Goal: Information Seeking & Learning: Learn about a topic

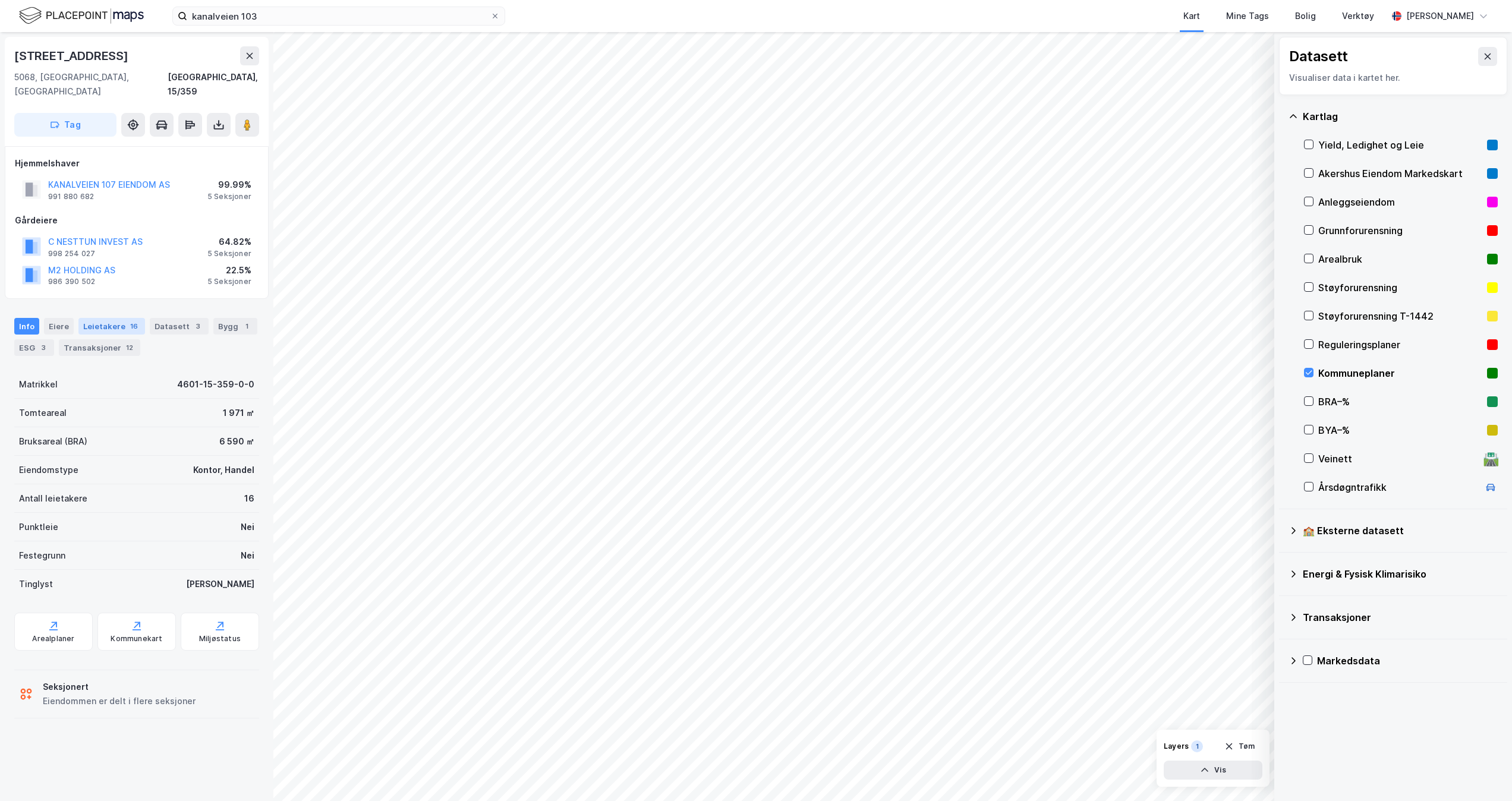
click at [94, 318] on div "Leietakere 16" at bounding box center [111, 326] width 66 height 16
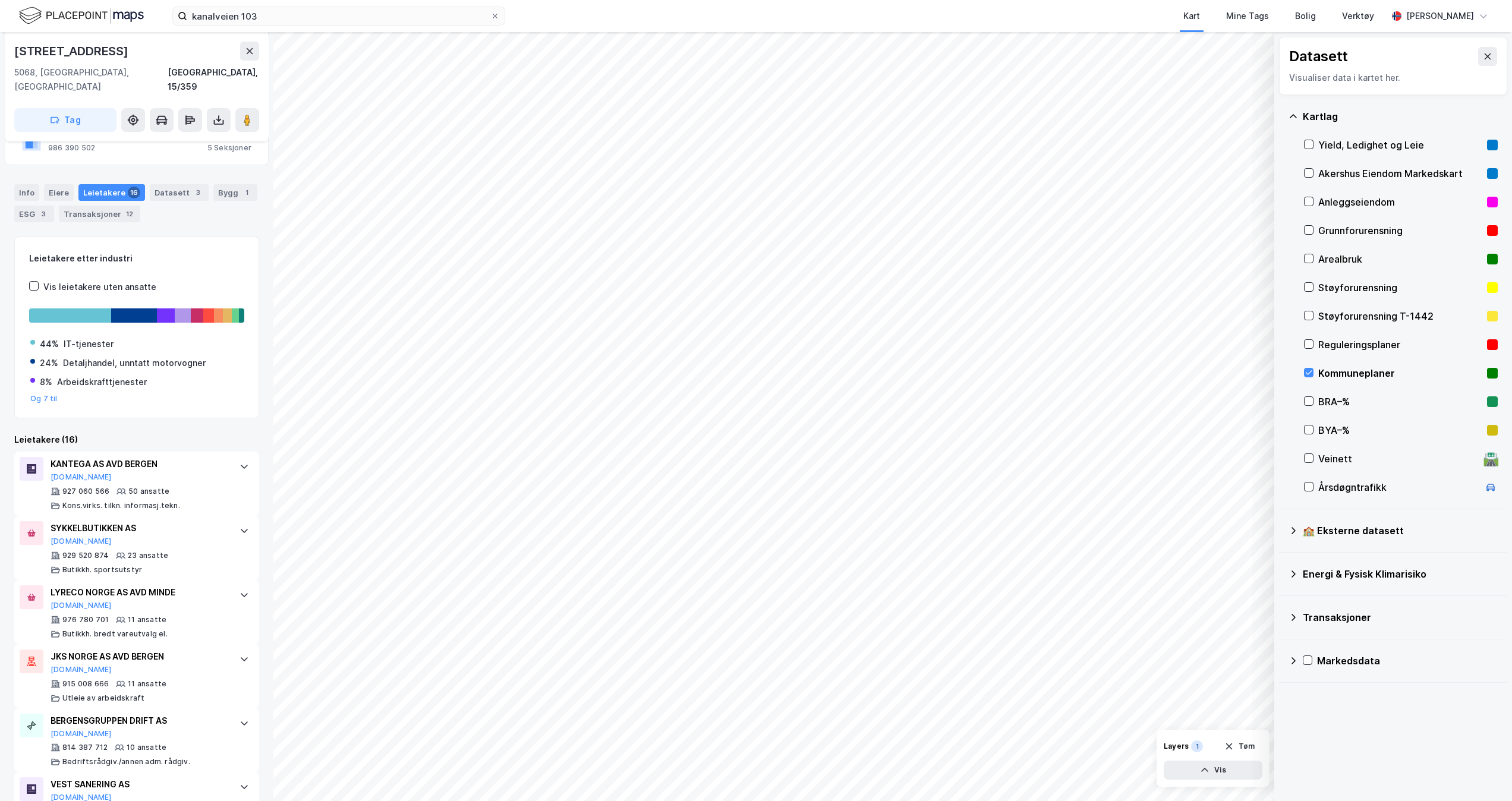
scroll to position [103, 0]
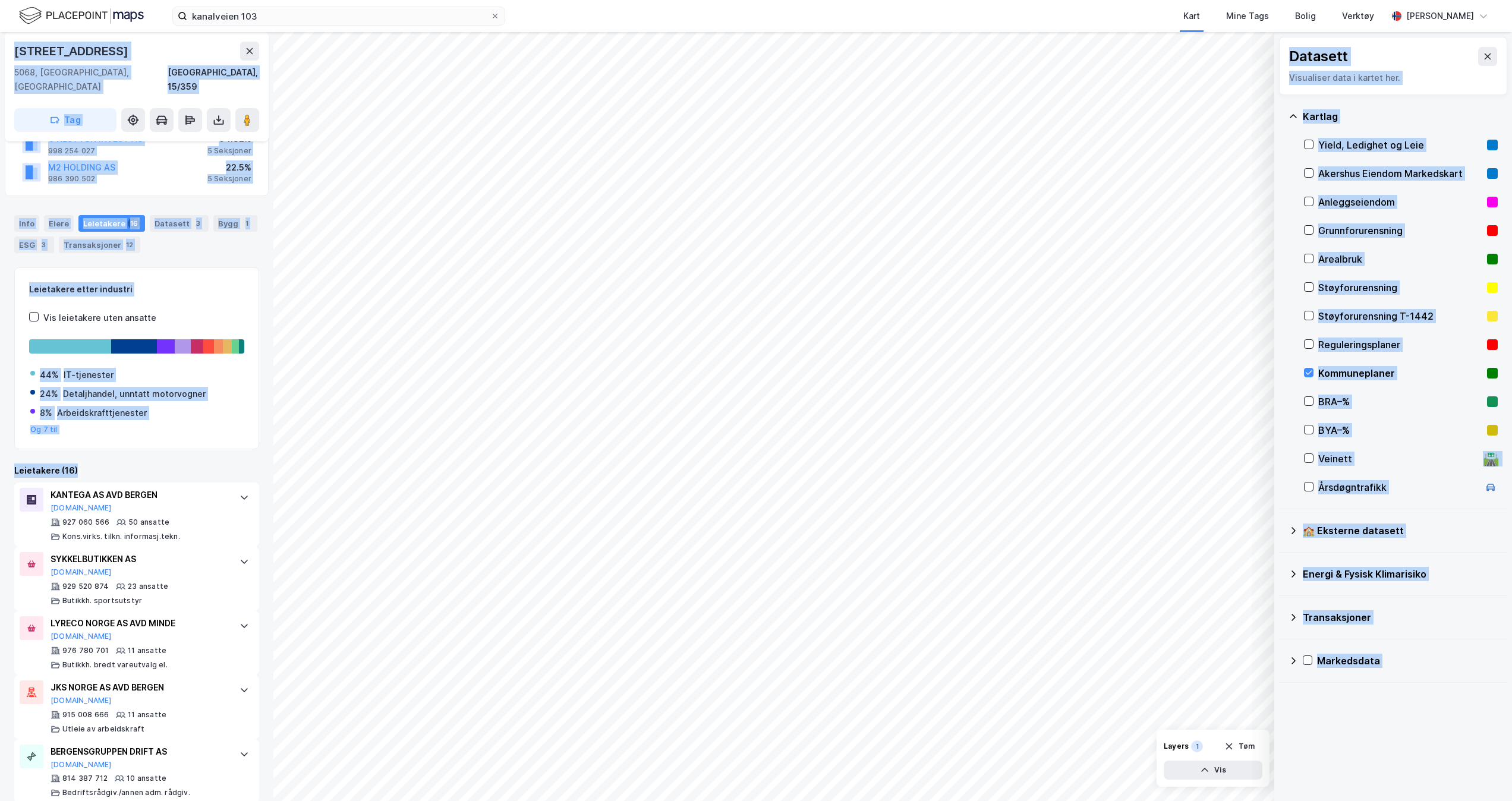
drag, startPoint x: 147, startPoint y: 454, endPoint x: -5, endPoint y: 450, distance: 152.1
click at [0, 450] on html "kanalveien 103 Kart Mine Tags Bolig Verktøy [PERSON_NAME] © Mapbox © OpenStreet…" at bounding box center [756, 400] width 1512 height 801
drag, startPoint x: 0, startPoint y: 450, endPoint x: 130, endPoint y: 460, distance: 130.4
click at [130, 464] on div "Leietakere (16)" at bounding box center [137, 471] width 245 height 15
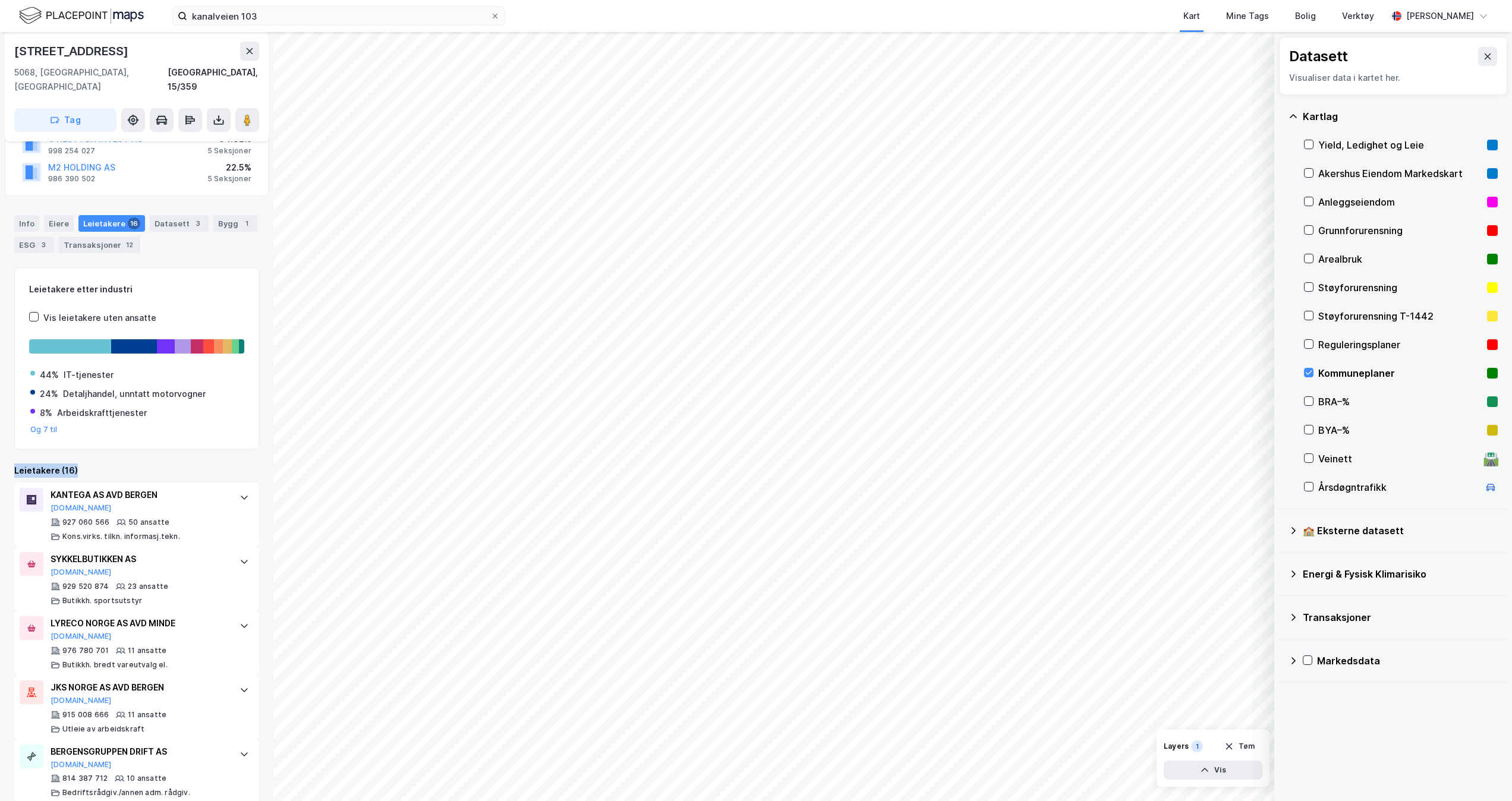
drag, startPoint x: 74, startPoint y: 452, endPoint x: 13, endPoint y: 447, distance: 61.2
click at [13, 447] on div "[STREET_ADDRESS], 15/359 Tag Hjemmelshaver KANALVEIEN 107 EIENDOM AS 991 880 68…" at bounding box center [136, 416] width 273 height 769
drag, startPoint x: 13, startPoint y: 447, endPoint x: 132, endPoint y: 445, distance: 119.0
click at [1307, 369] on icon at bounding box center [1309, 372] width 8 height 8
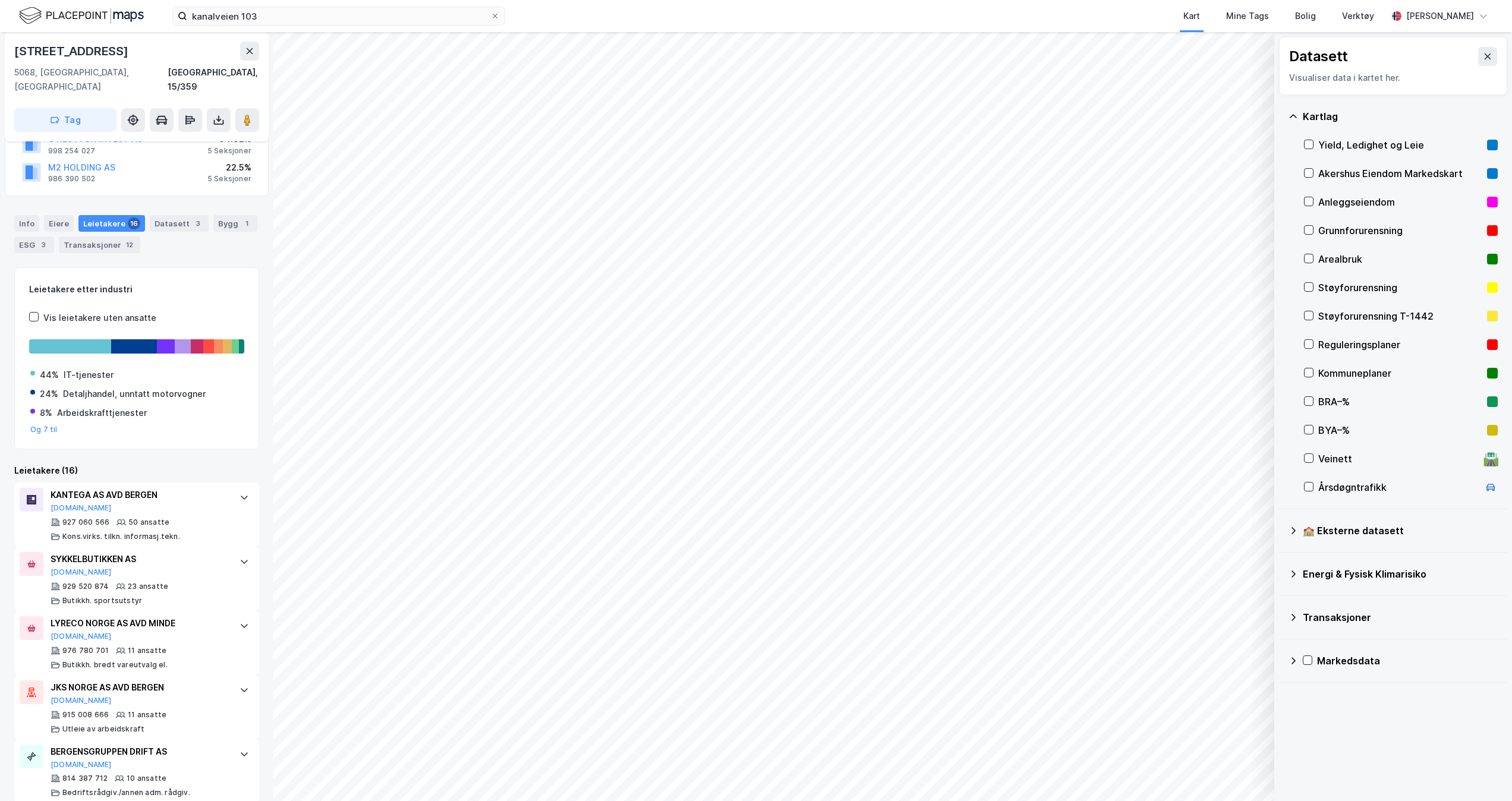
click at [1294, 115] on icon at bounding box center [1294, 116] width 7 height 4
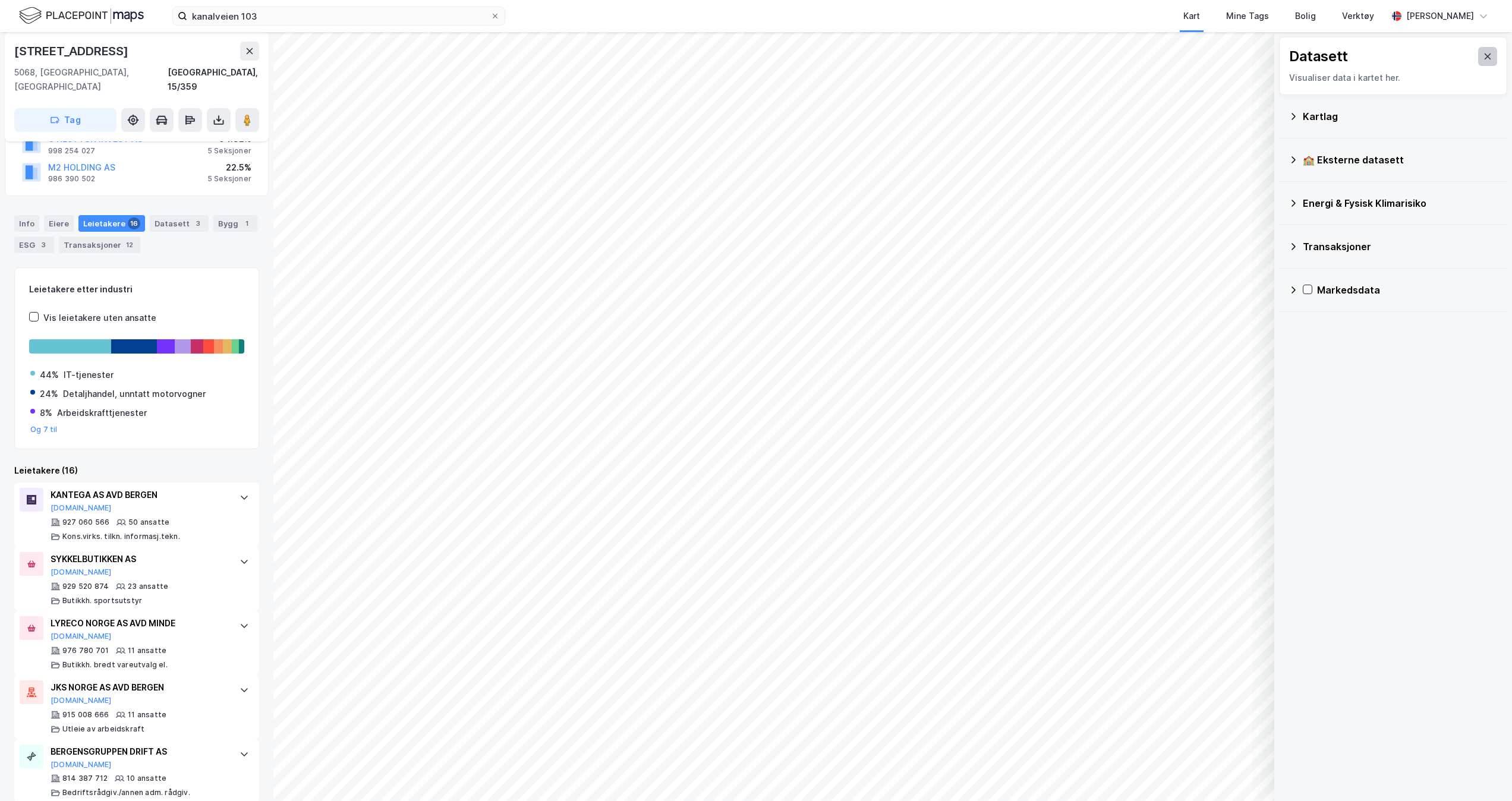
click at [1478, 54] on button at bounding box center [1487, 56] width 19 height 19
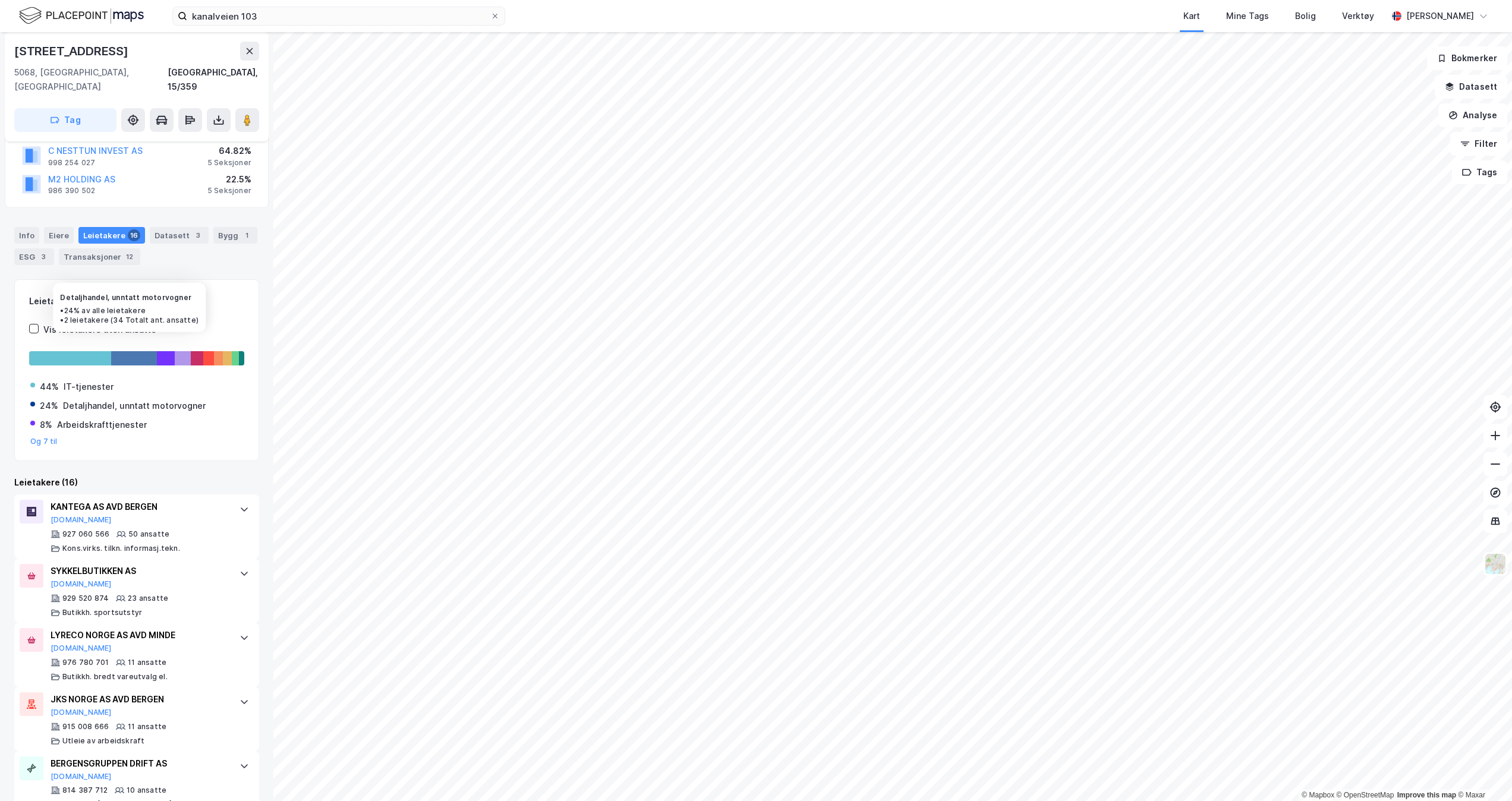
scroll to position [0, 0]
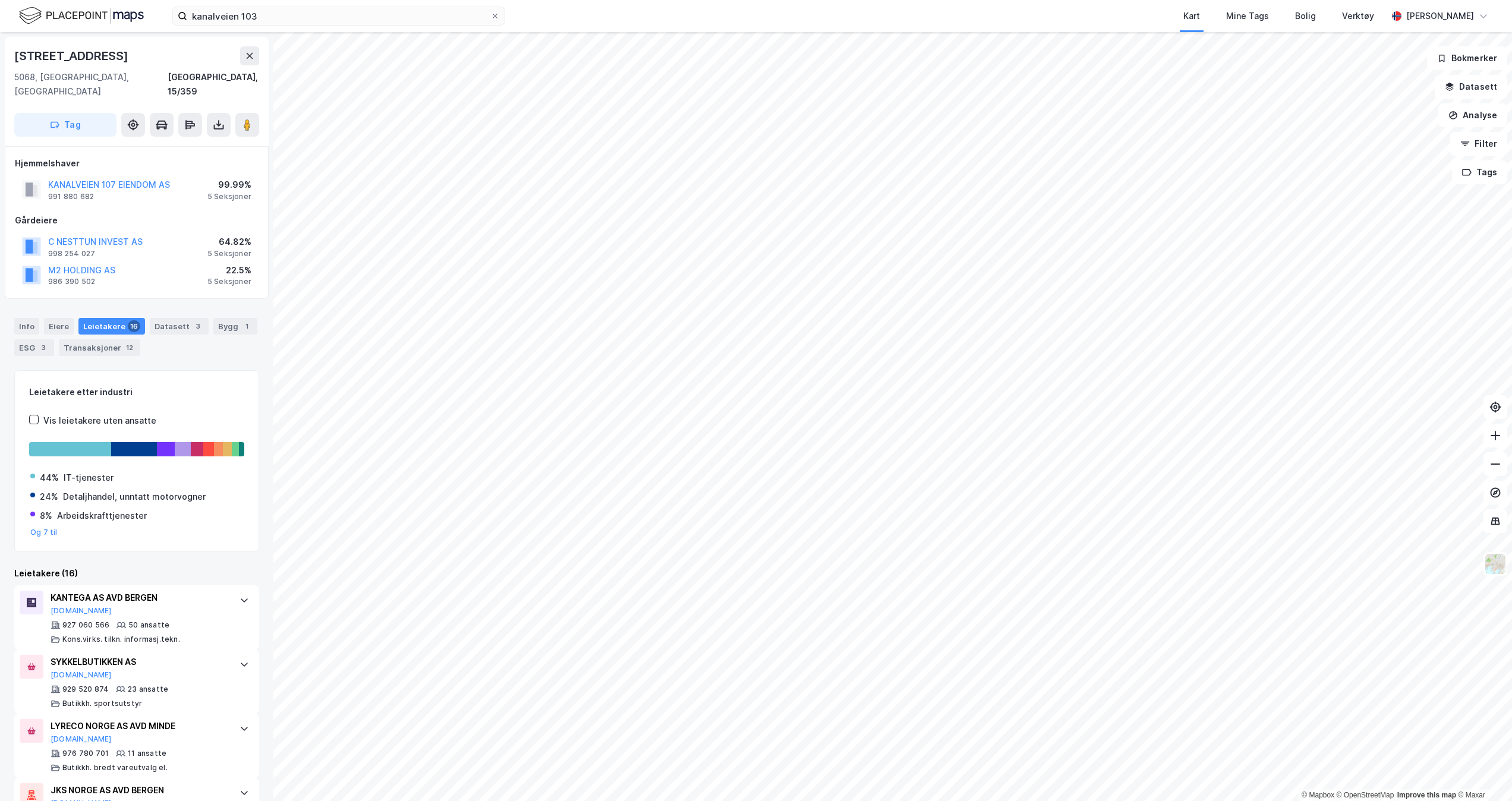
click at [348, 5] on div "kanalveien 103 Kart Mine Tags Bolig Verktøy [PERSON_NAME]" at bounding box center [756, 15] width 1512 height 32
click at [282, 15] on input "kanalveien 103" at bounding box center [339, 16] width 303 height 18
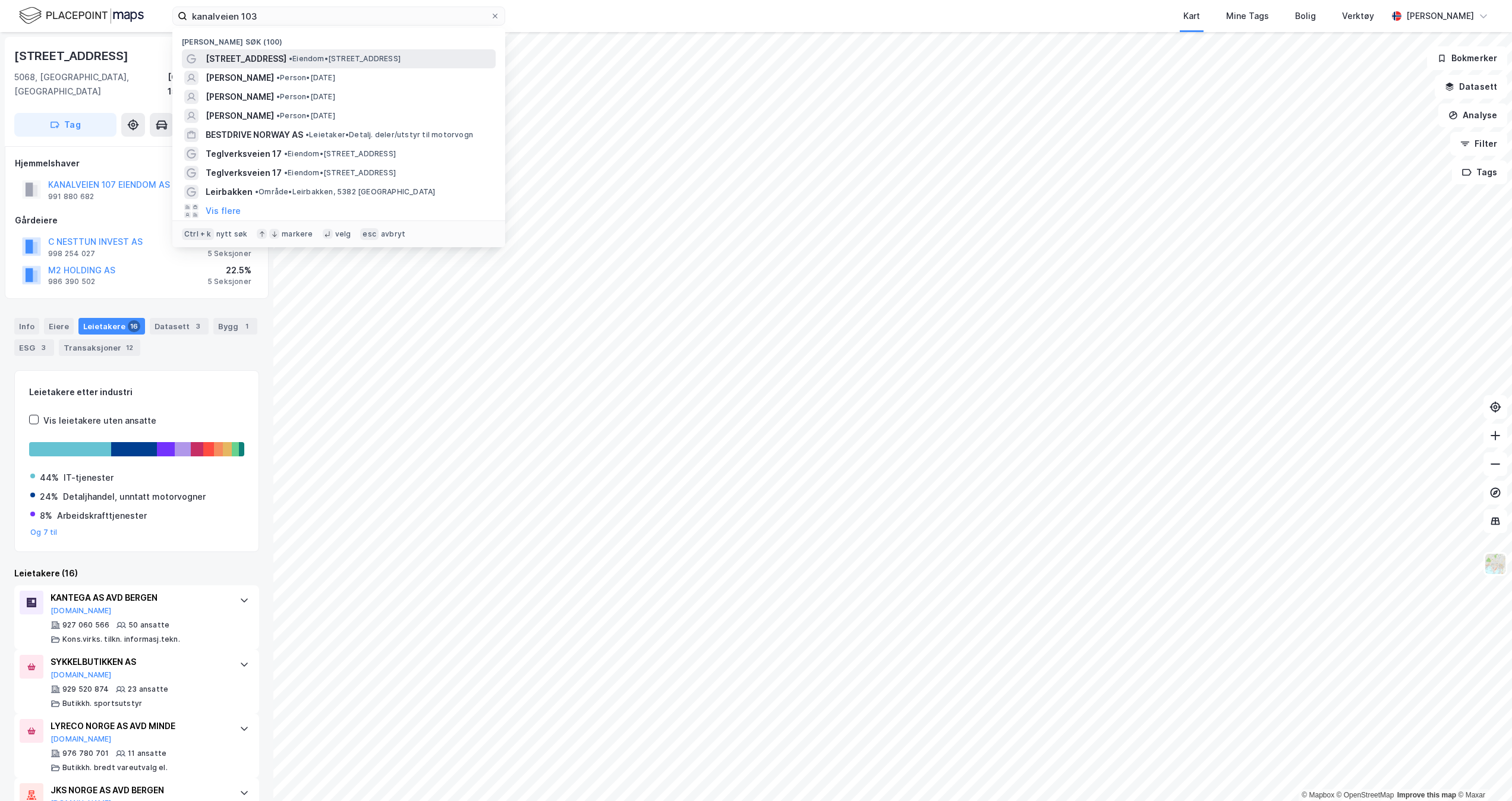
click at [289, 54] on span "• Eiendom • [STREET_ADDRESS]" at bounding box center [344, 59] width 112 height 9
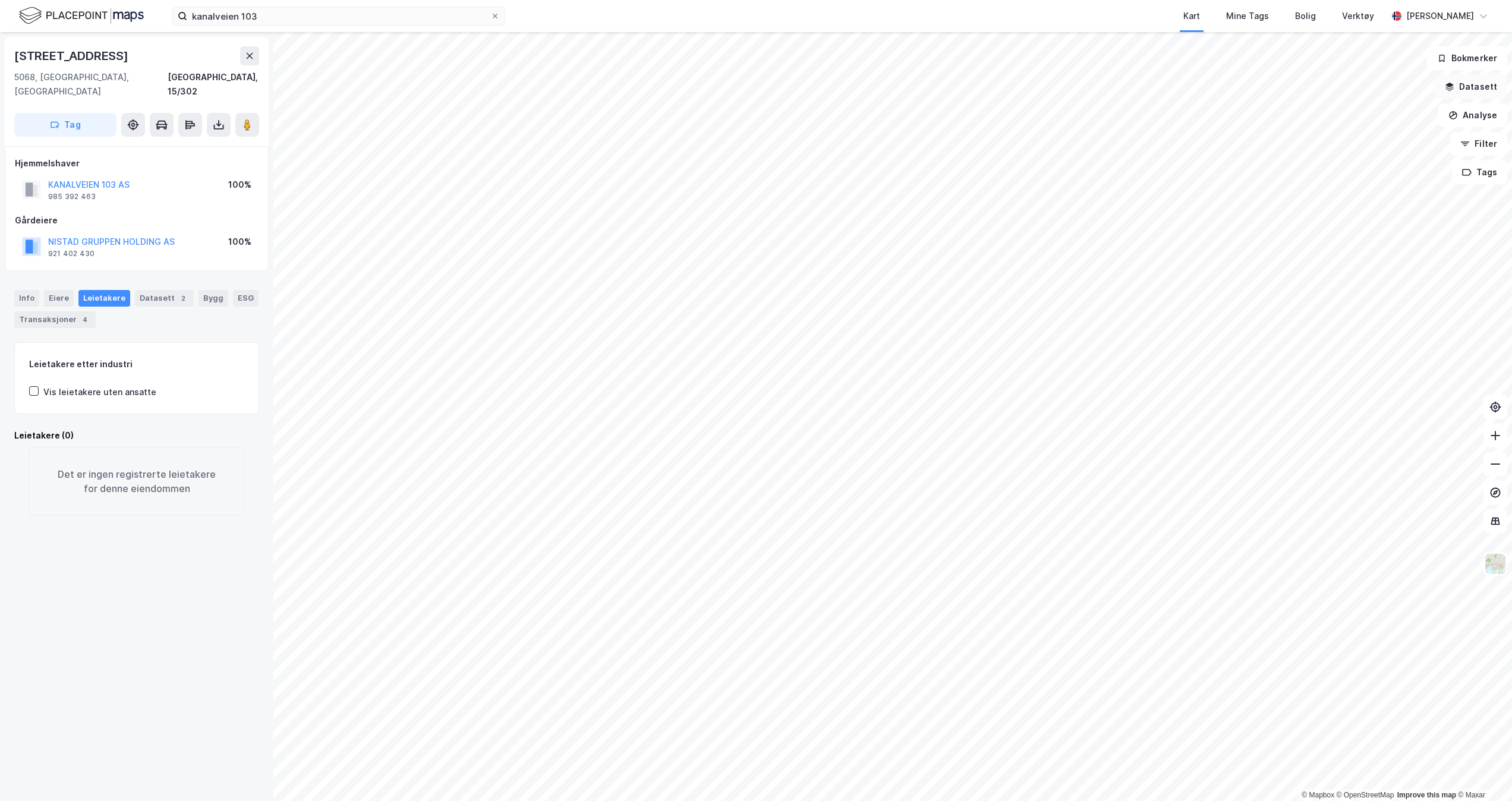
click at [1480, 94] on button "Datasett" at bounding box center [1471, 86] width 73 height 24
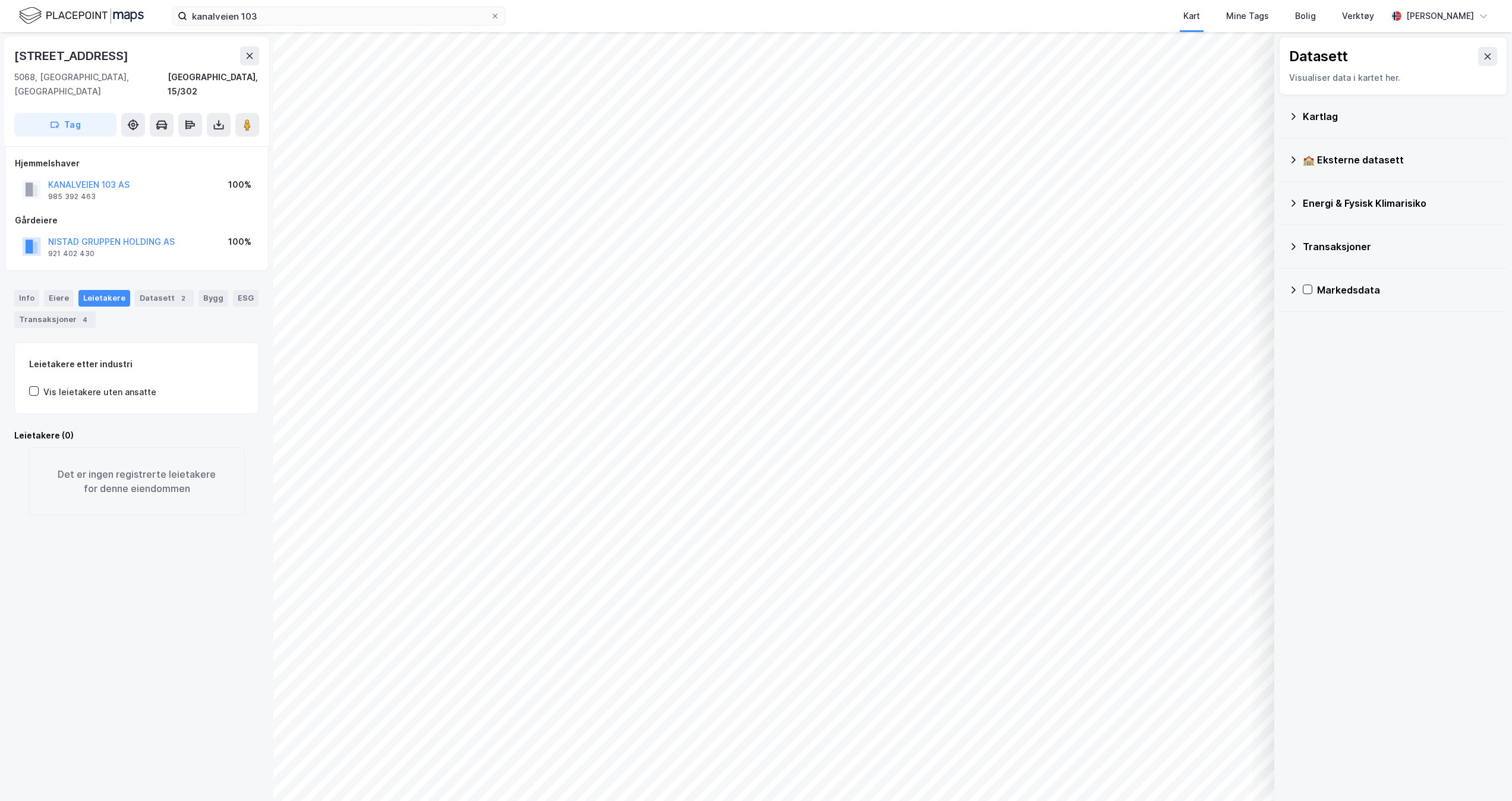
click at [1326, 123] on div "Kartlag" at bounding box center [1400, 116] width 195 height 15
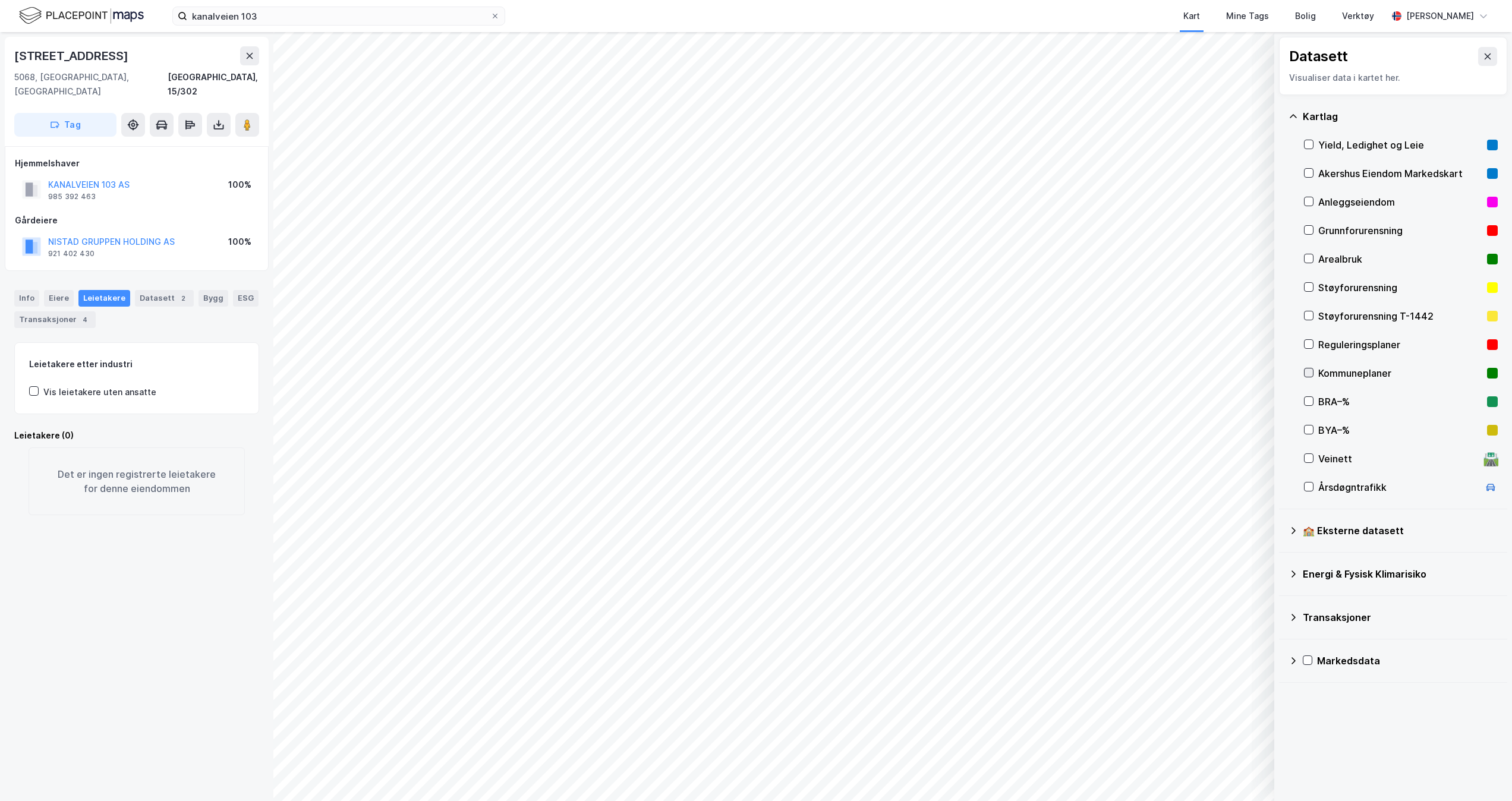
click at [1312, 374] on icon at bounding box center [1309, 372] width 8 height 8
click at [1483, 57] on icon at bounding box center [1487, 56] width 9 height 9
